Goal: Information Seeking & Learning: Learn about a topic

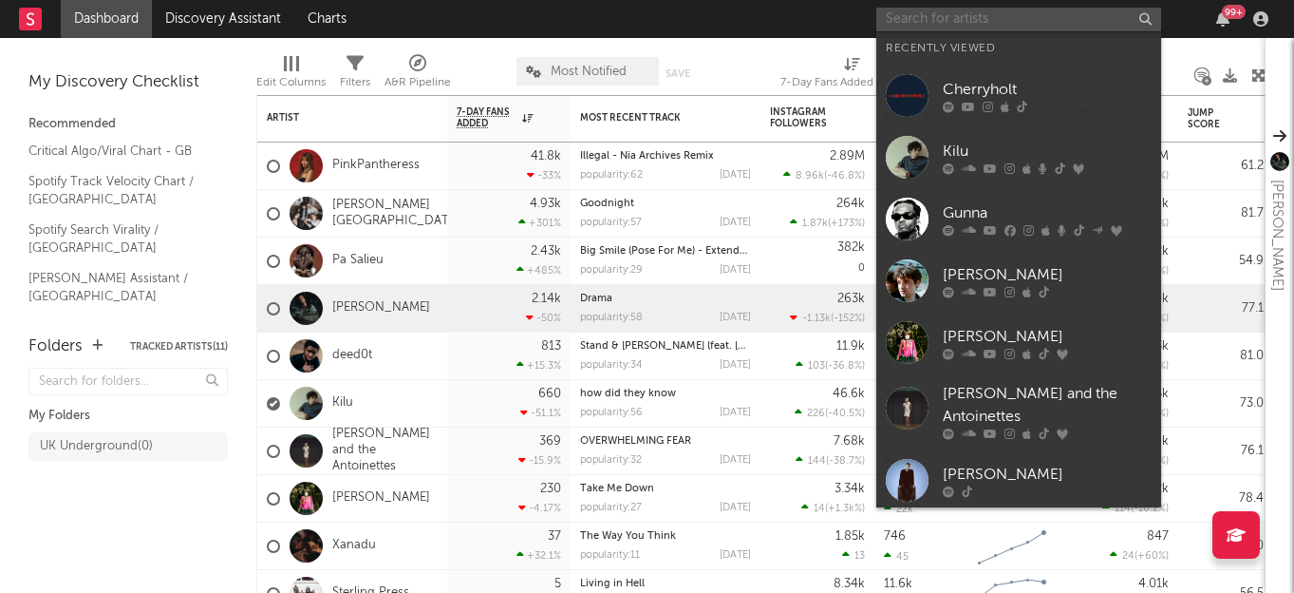
click at [1083, 23] on input "text" at bounding box center [1019, 20] width 285 height 24
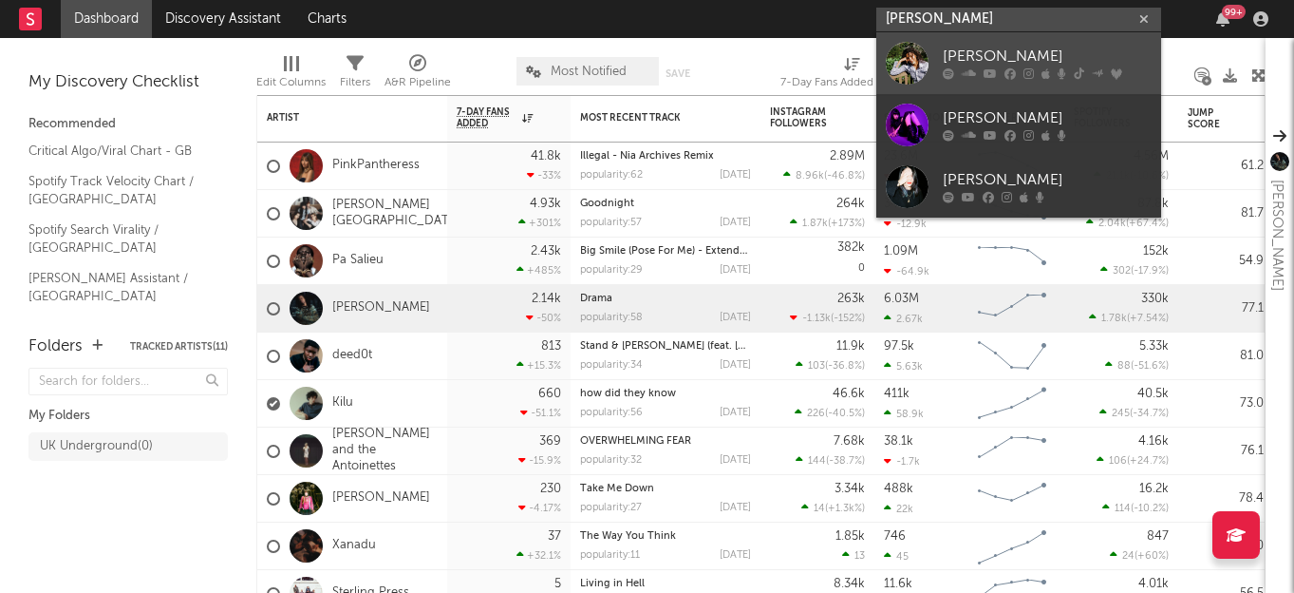
type input "[PERSON_NAME]"
click at [936, 67] on link "[PERSON_NAME]" at bounding box center [1019, 63] width 285 height 62
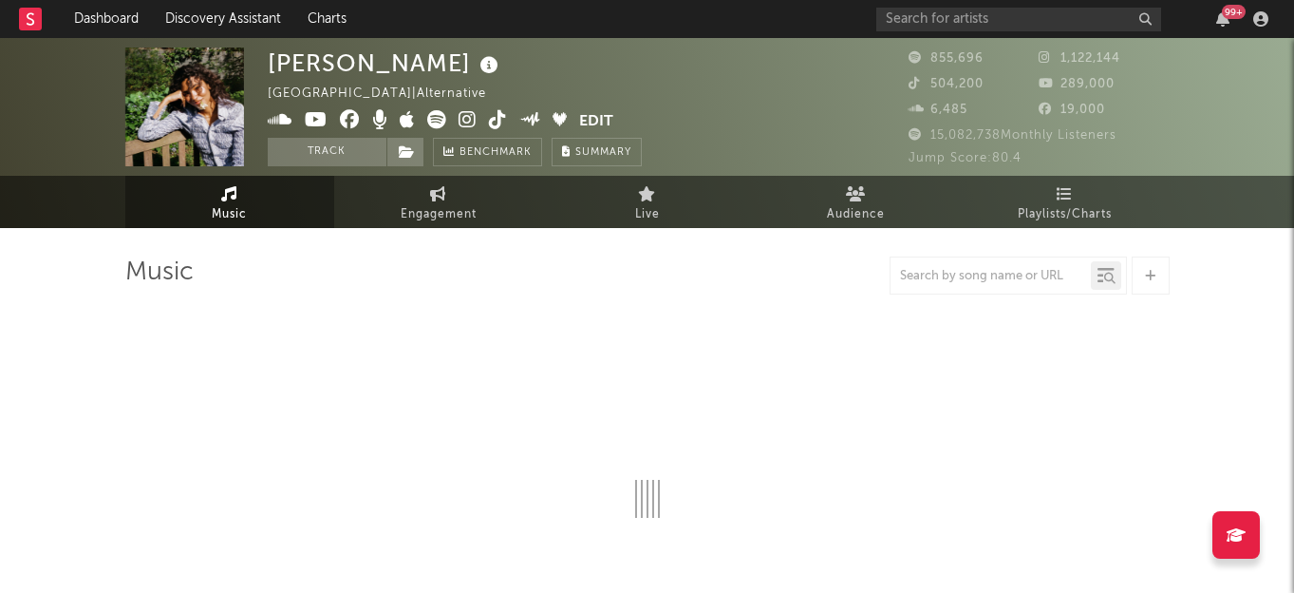
select select "6m"
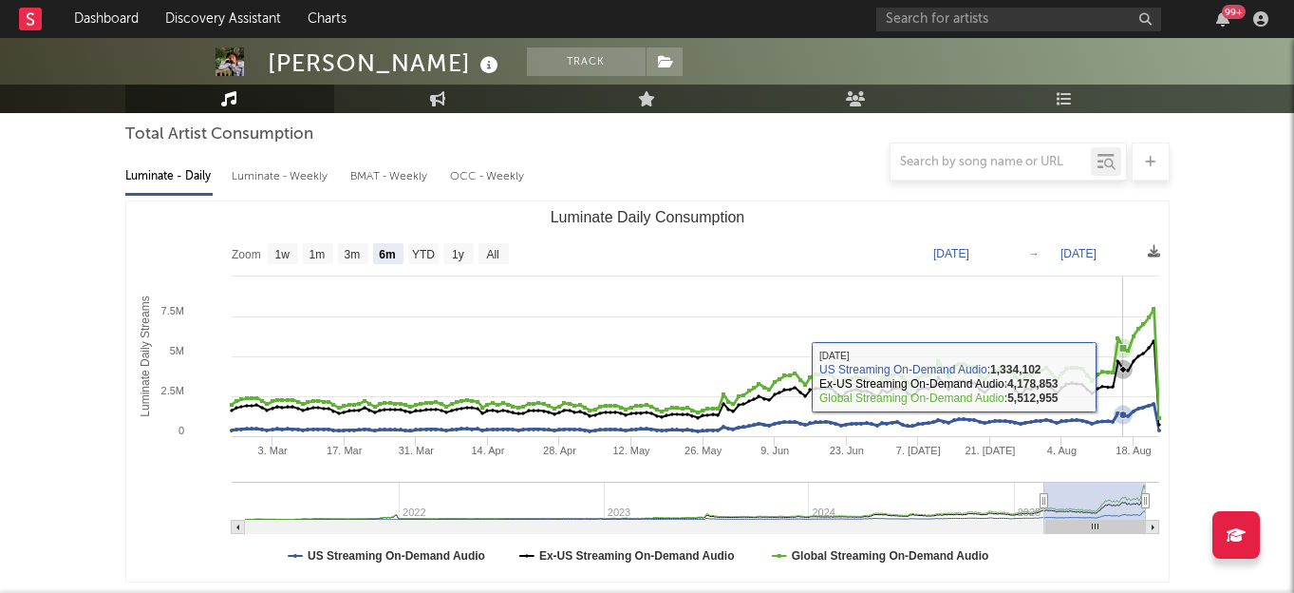
scroll to position [209, 0]
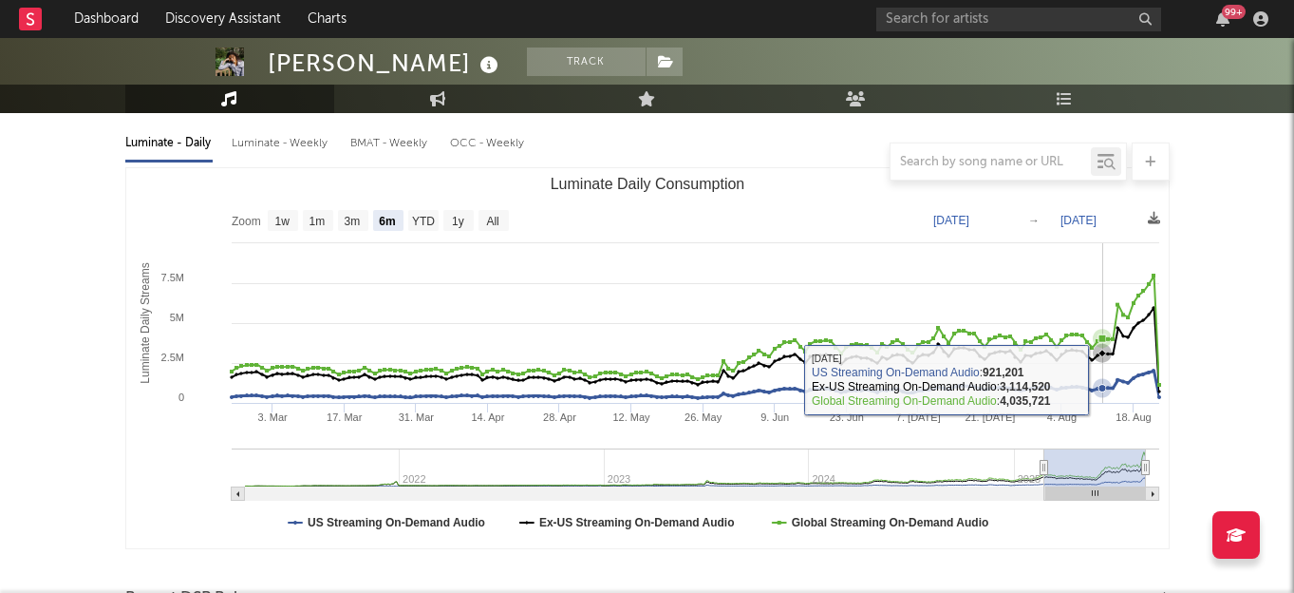
click at [1103, 382] on icon "Luminate Daily Consumption" at bounding box center [1102, 388] width 19 height 19
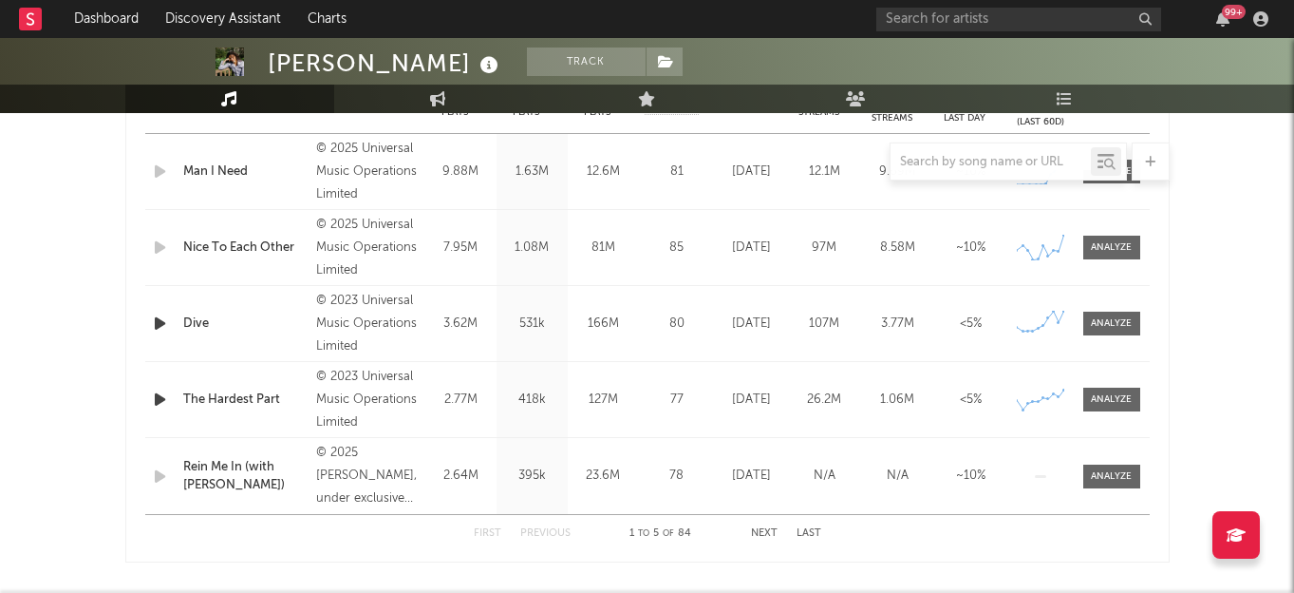
scroll to position [743, 0]
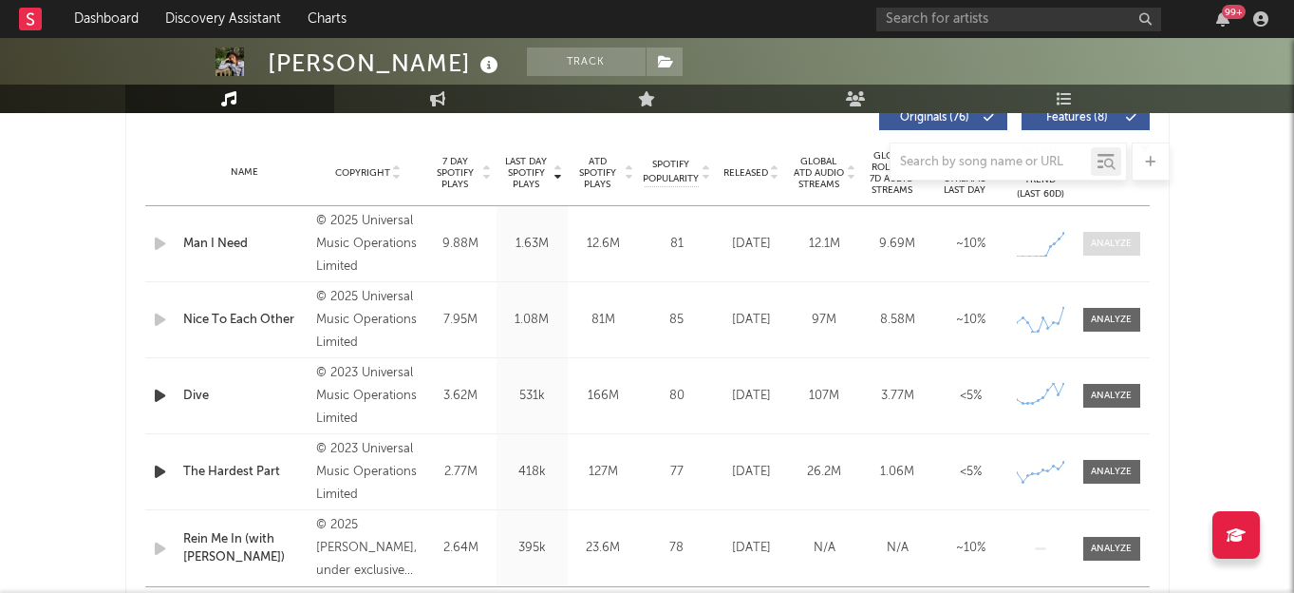
click at [1101, 233] on span at bounding box center [1112, 244] width 57 height 24
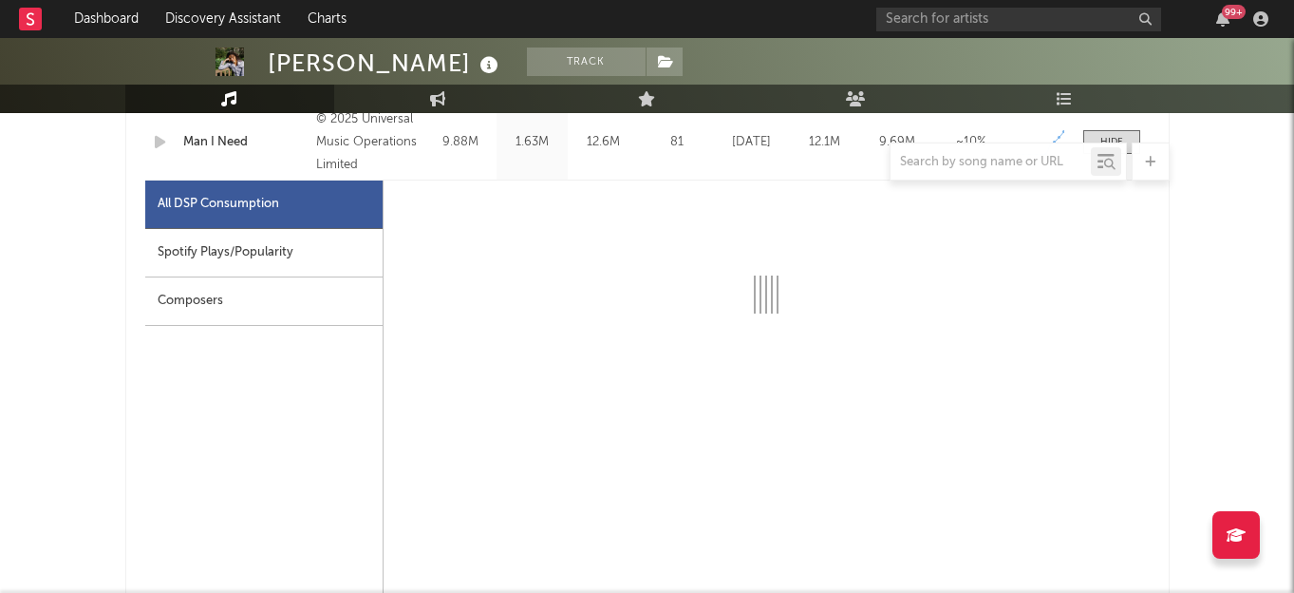
scroll to position [848, 0]
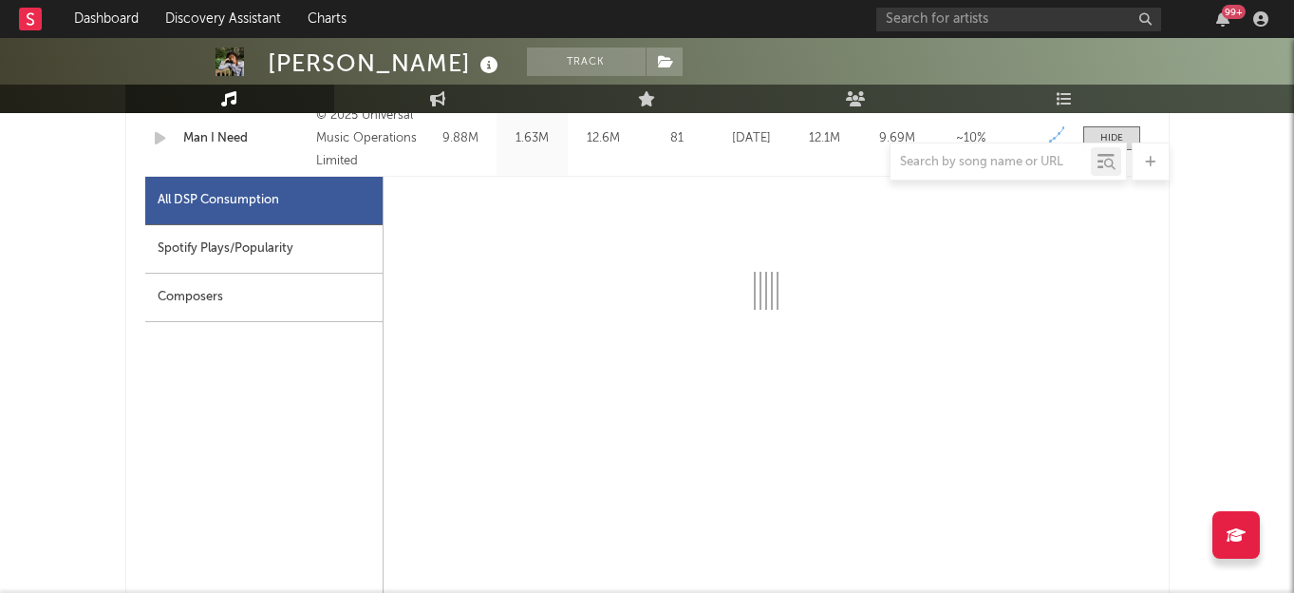
select select "1w"
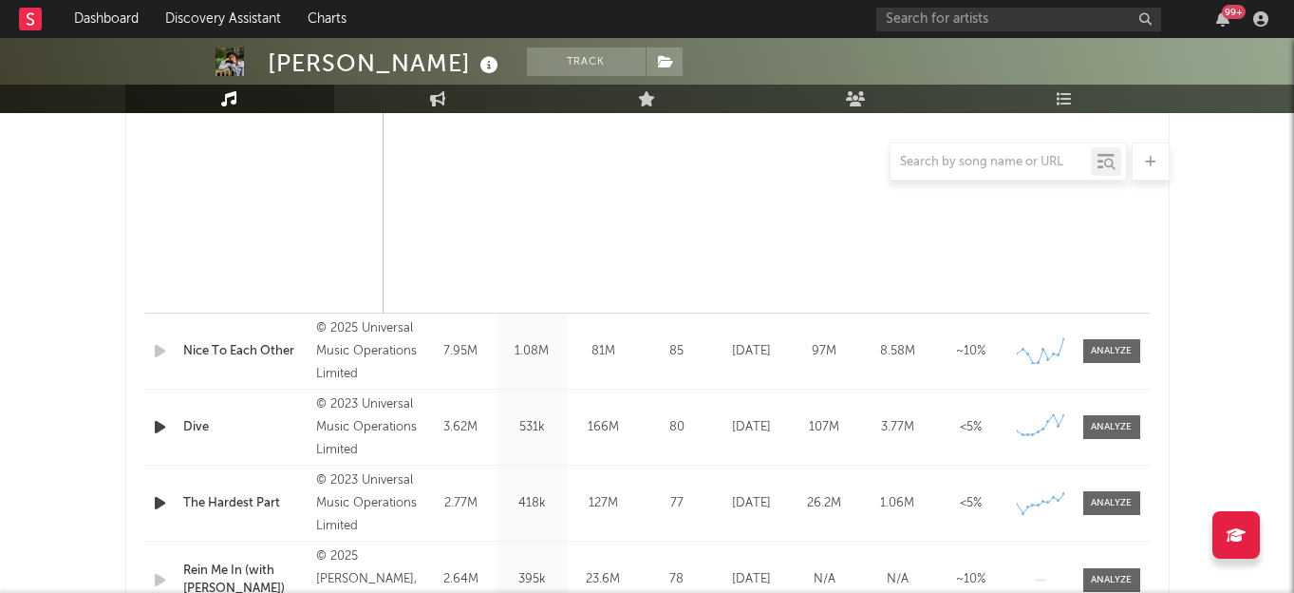
scroll to position [1614, 0]
click at [1121, 342] on span at bounding box center [1112, 352] width 57 height 24
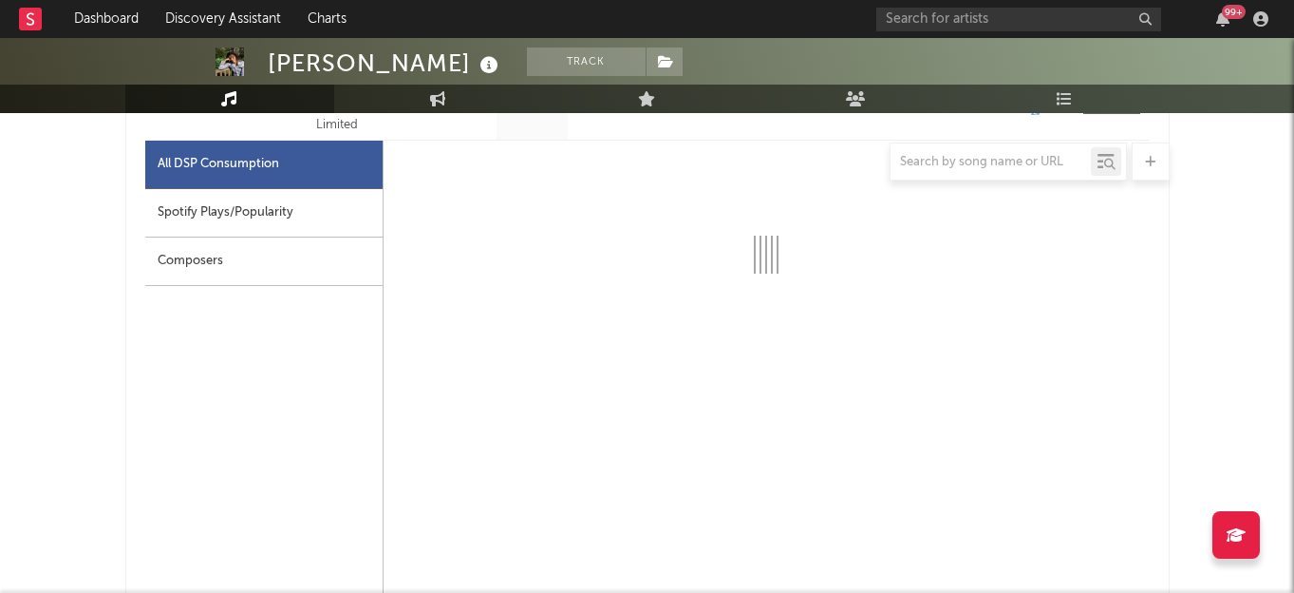
select select "1w"
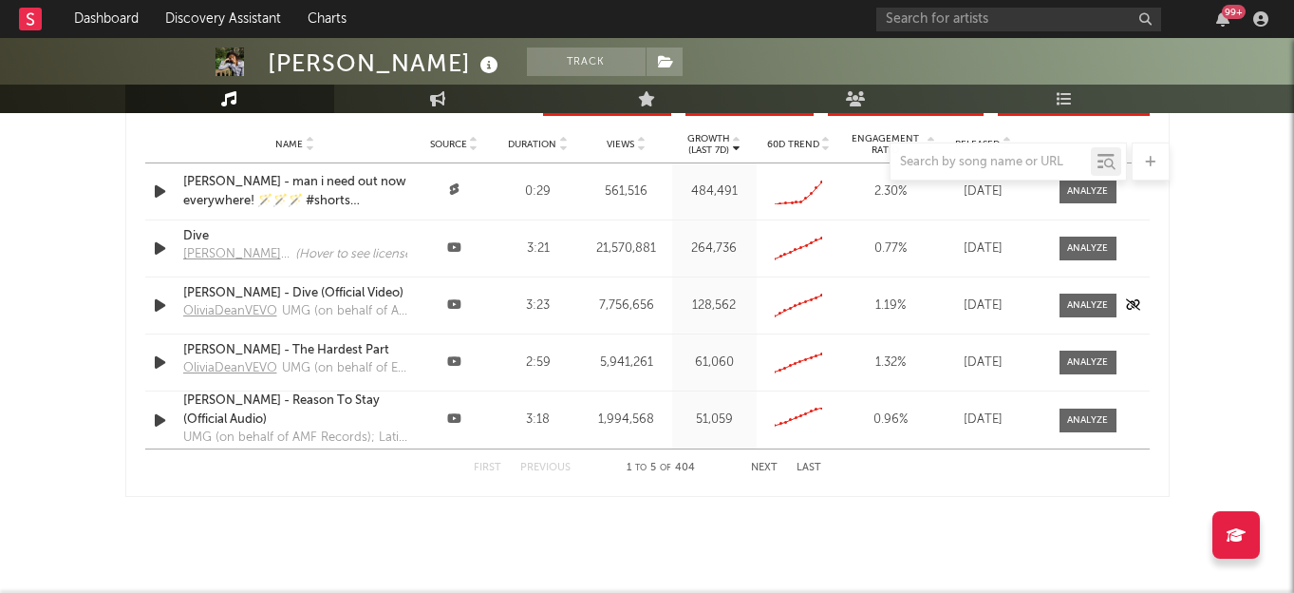
scroll to position [4021, 0]
